Goal: Information Seeking & Learning: Learn about a topic

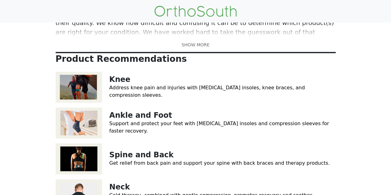
scroll to position [47, 0]
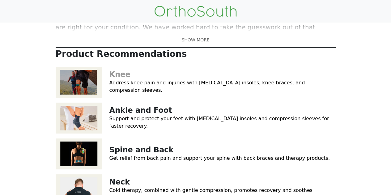
click at [121, 79] on link "Knee" at bounding box center [119, 74] width 21 height 9
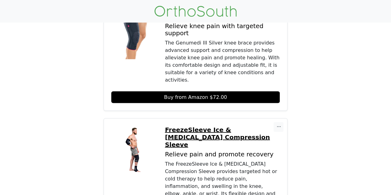
scroll to position [490, 0]
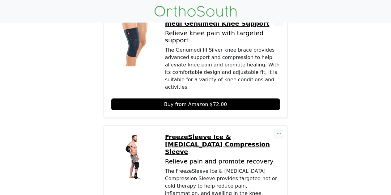
click at [199, 133] on p "FreezeSleeve Ice & Heat Therapy Compression Sleeve" at bounding box center [222, 144] width 115 height 22
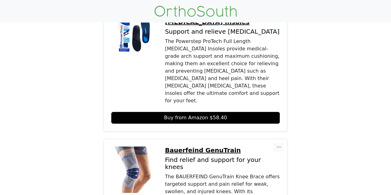
scroll to position [0, 0]
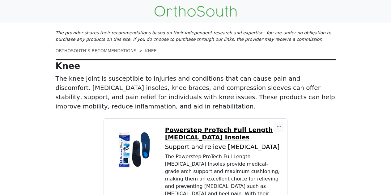
click at [96, 51] on link "ORTHOSOUTH’S RECOMMENDATIONS" at bounding box center [96, 50] width 81 height 5
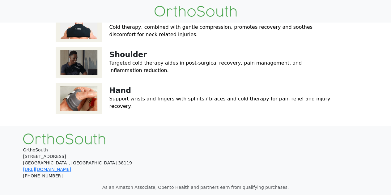
scroll to position [178, 0]
click at [121, 59] on link "Shoulder" at bounding box center [127, 54] width 37 height 9
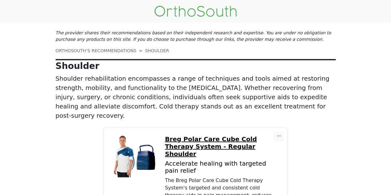
click at [226, 135] on p "Breg Polar Care Cube Cold Therapy System - Regular Shoulder" at bounding box center [222, 146] width 115 height 22
click at [99, 49] on link "ORTHOSOUTH’S RECOMMENDATIONS" at bounding box center [96, 50] width 81 height 5
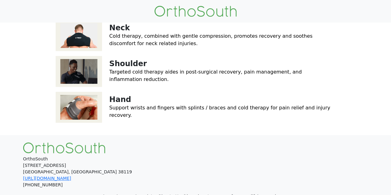
scroll to position [169, 0]
